Goal: Navigation & Orientation: Find specific page/section

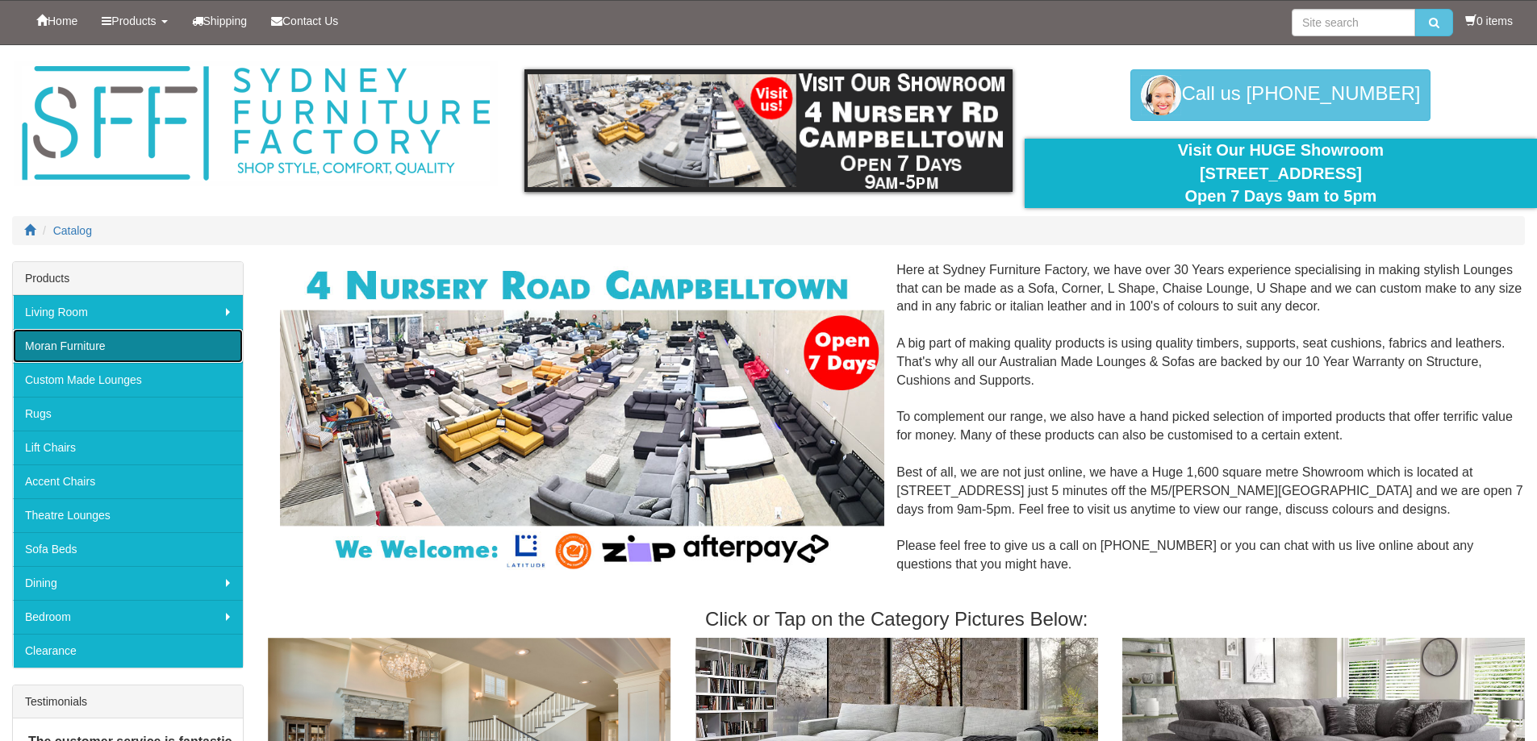
click at [169, 356] on link "Moran Furniture" at bounding box center [128, 346] width 230 height 34
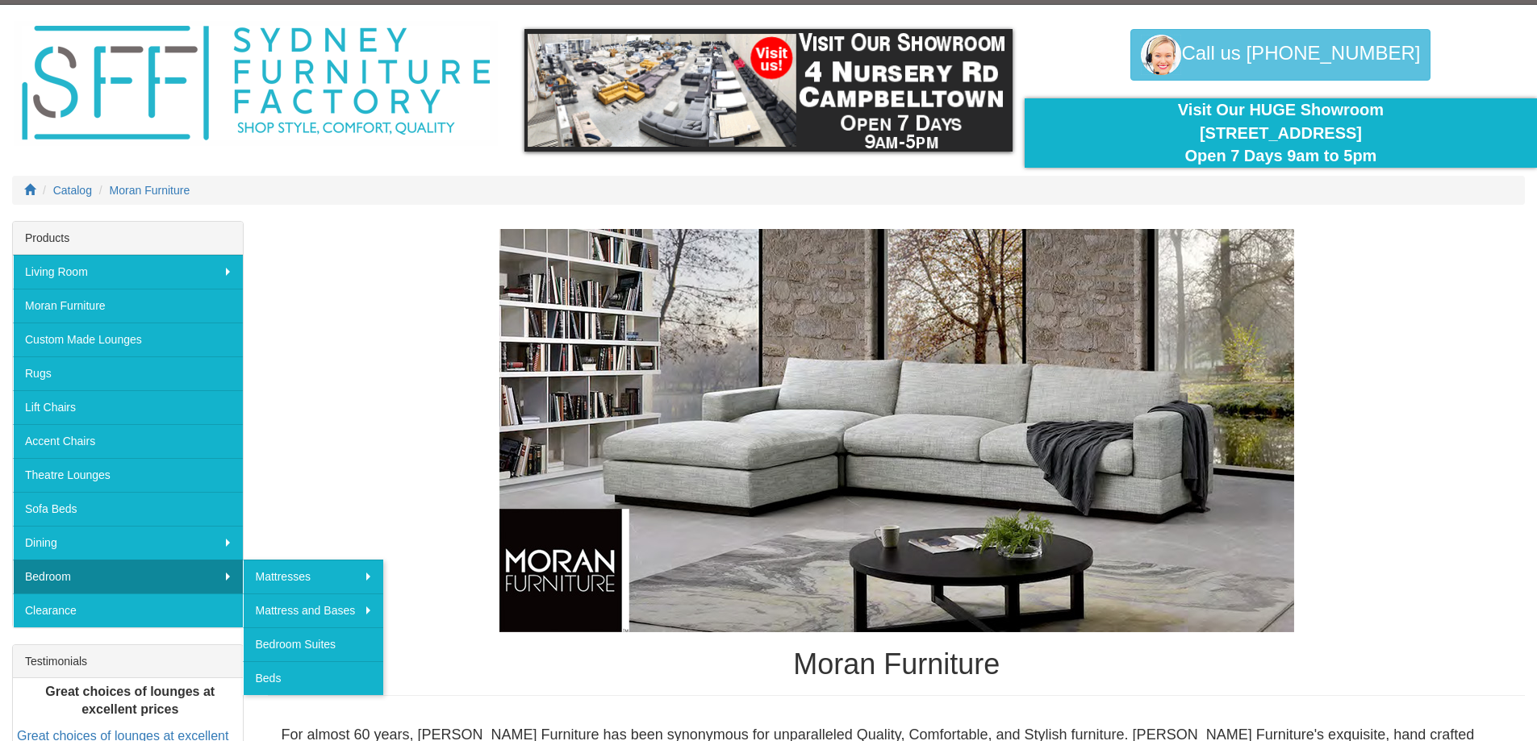
scroll to position [81, 0]
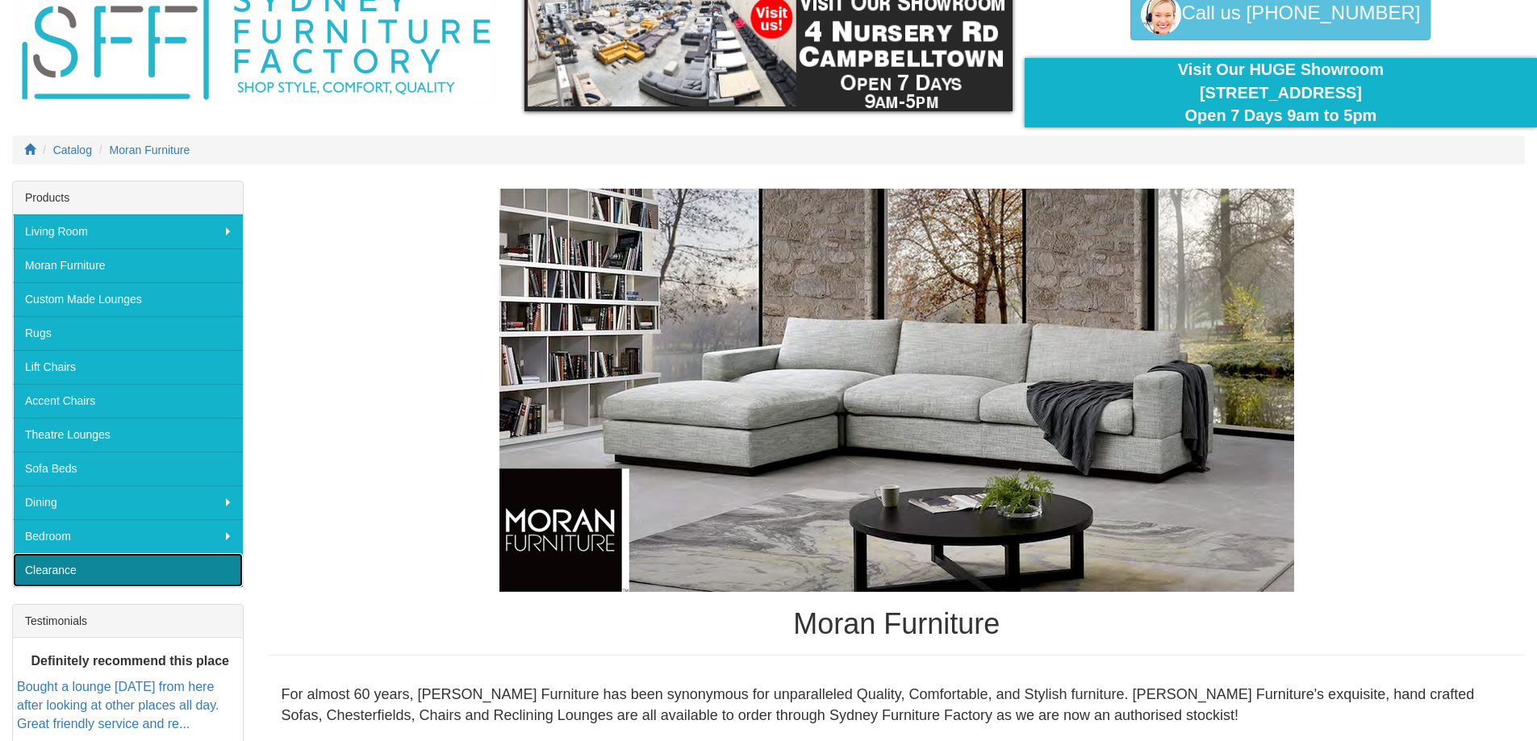
click at [167, 567] on link "Clearance" at bounding box center [128, 570] width 230 height 34
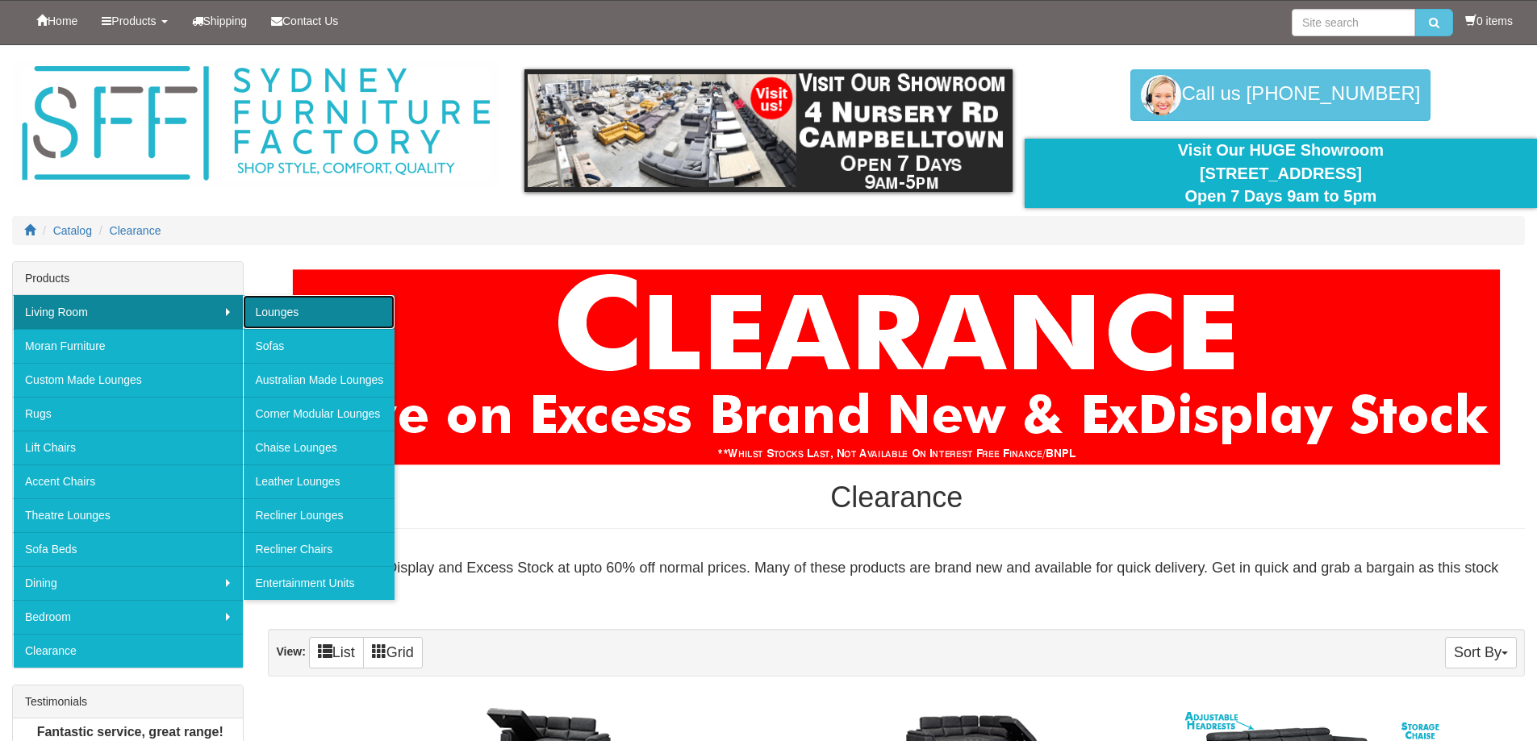
click at [289, 321] on link "Lounges" at bounding box center [319, 312] width 152 height 34
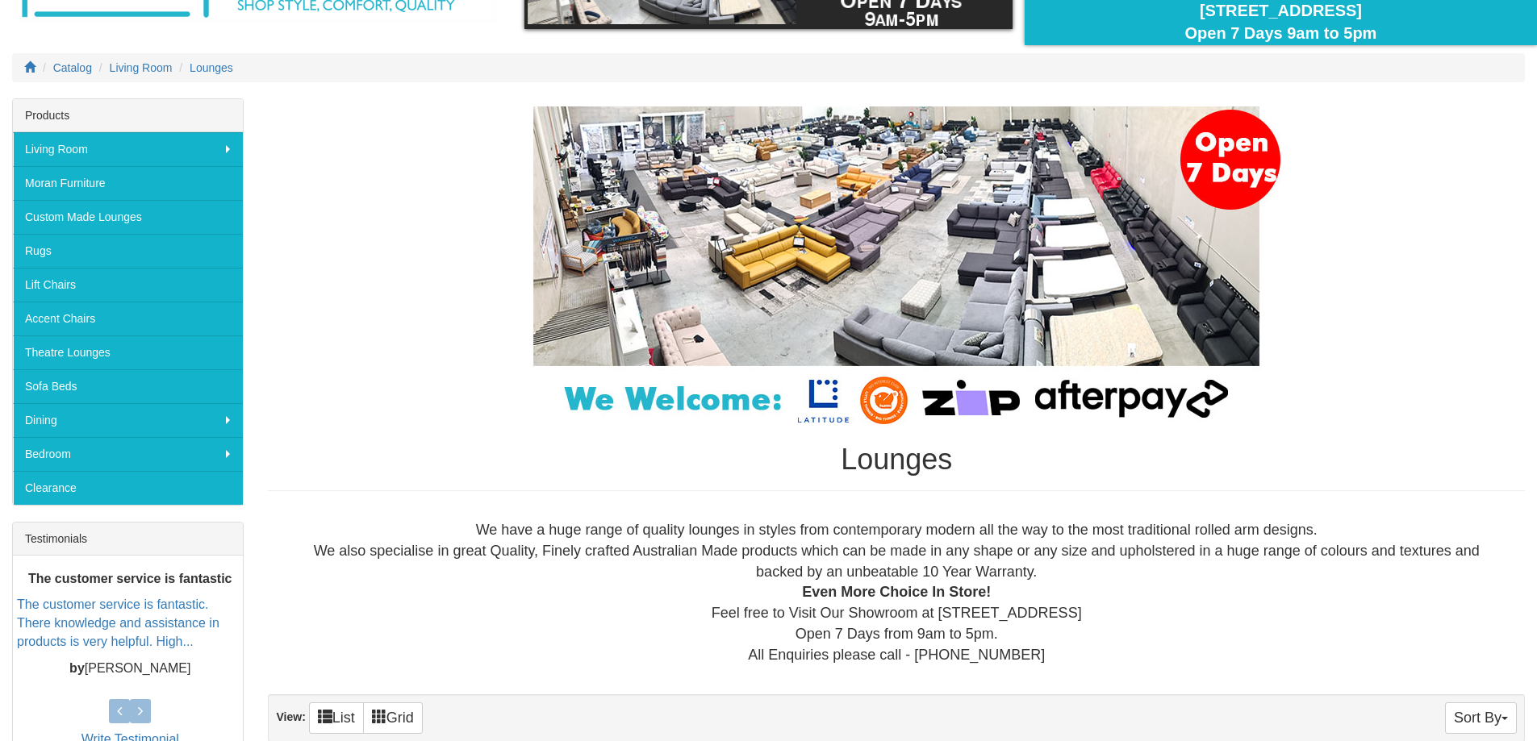
scroll to position [161, 0]
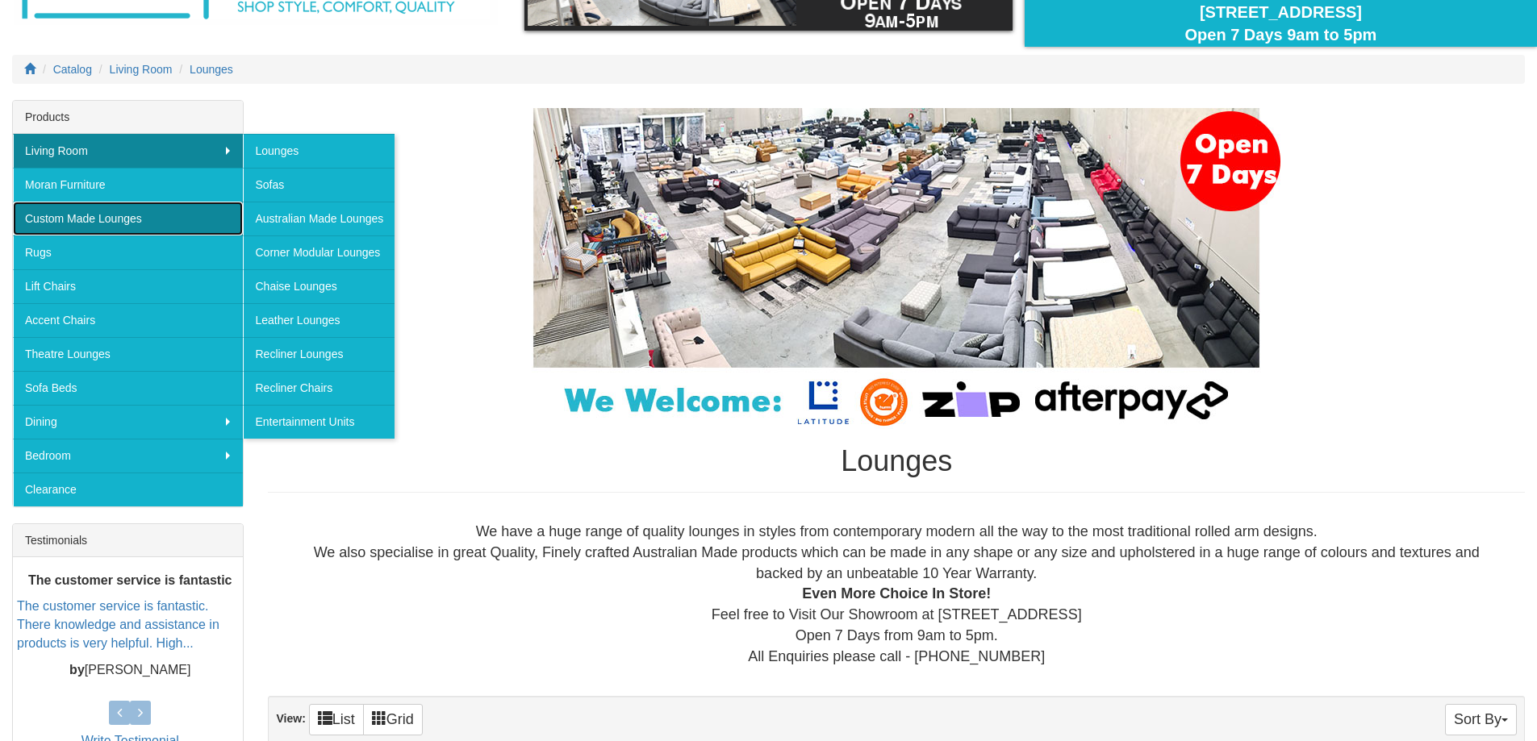
click at [193, 212] on link "Custom Made Lounges" at bounding box center [128, 219] width 230 height 34
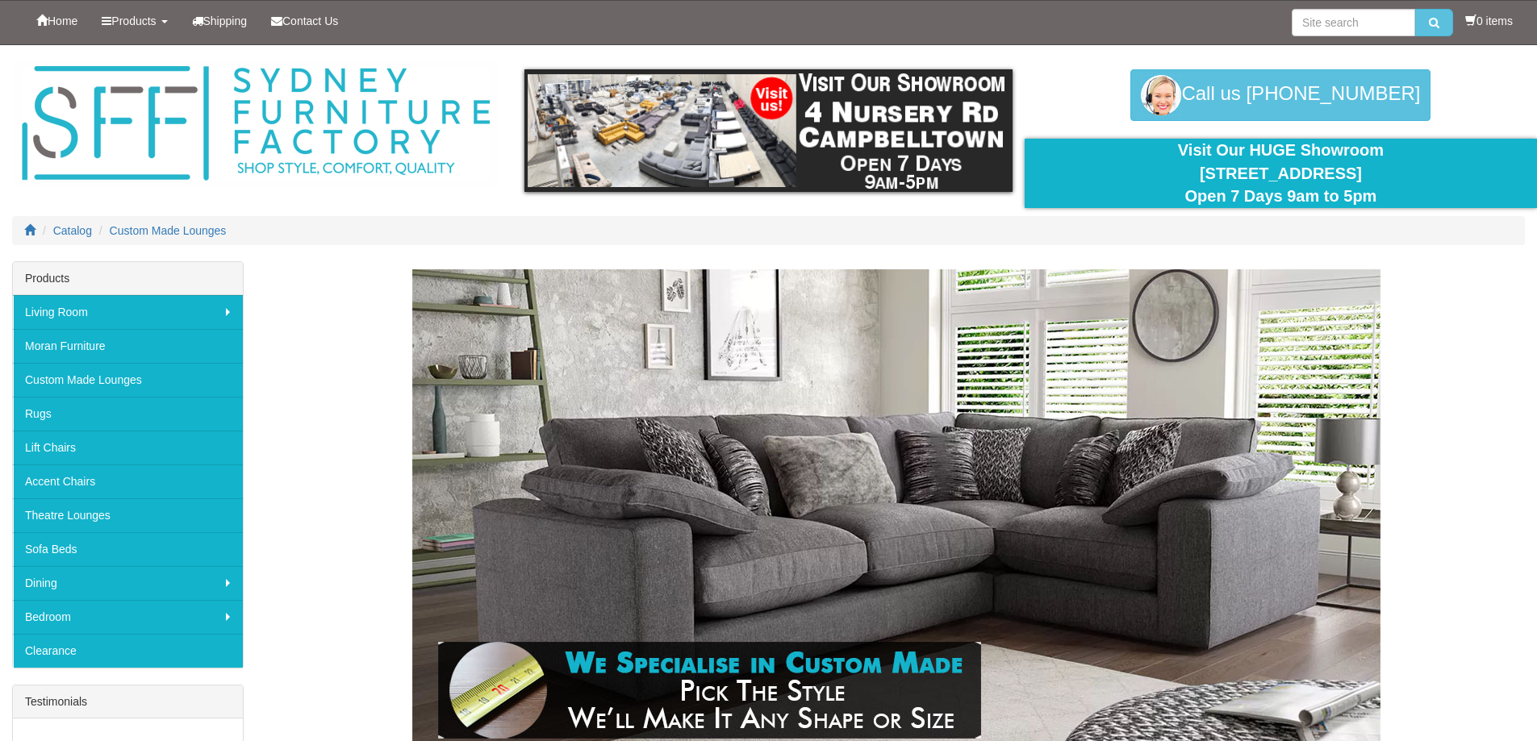
drag, startPoint x: 170, startPoint y: 402, endPoint x: 215, endPoint y: 50, distance: 354.7
